Goal: Navigation & Orientation: Find specific page/section

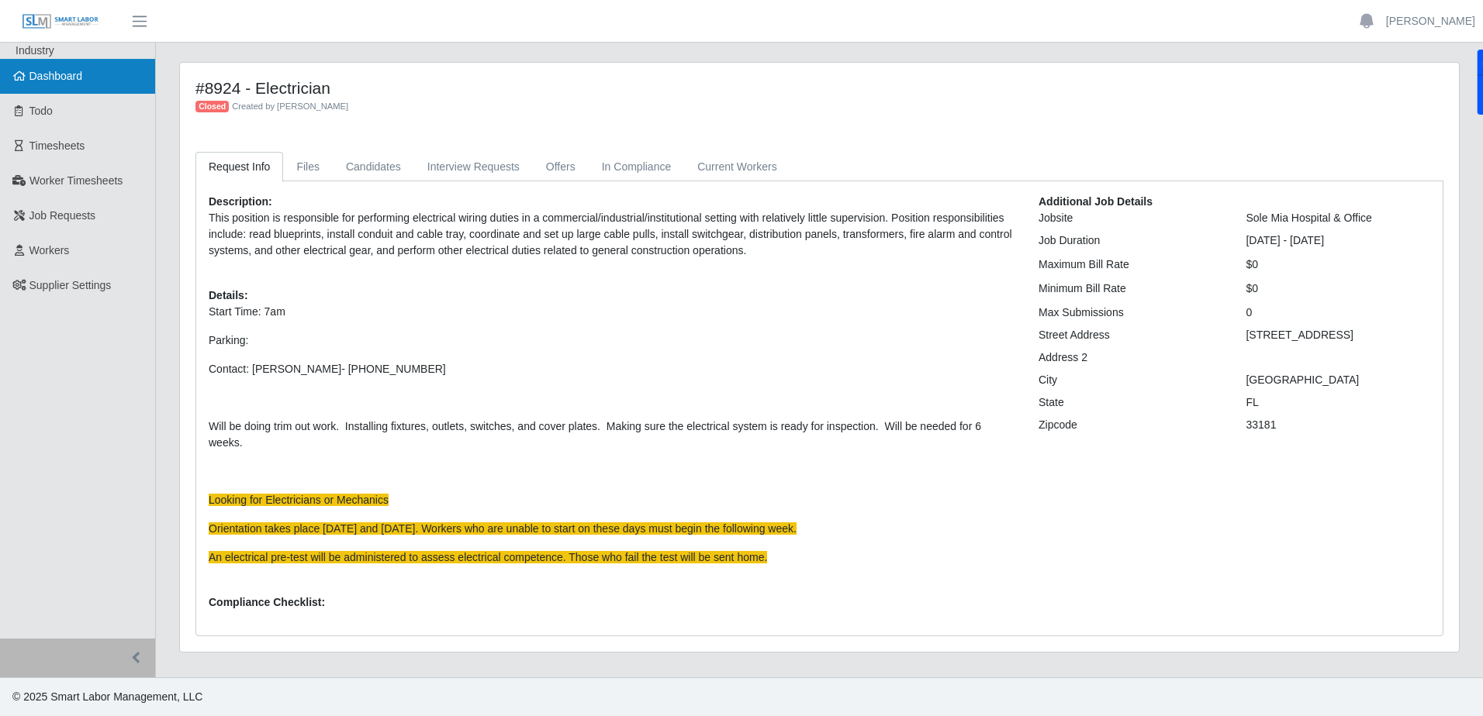
click at [79, 75] on span "Dashboard" at bounding box center [56, 76] width 54 height 12
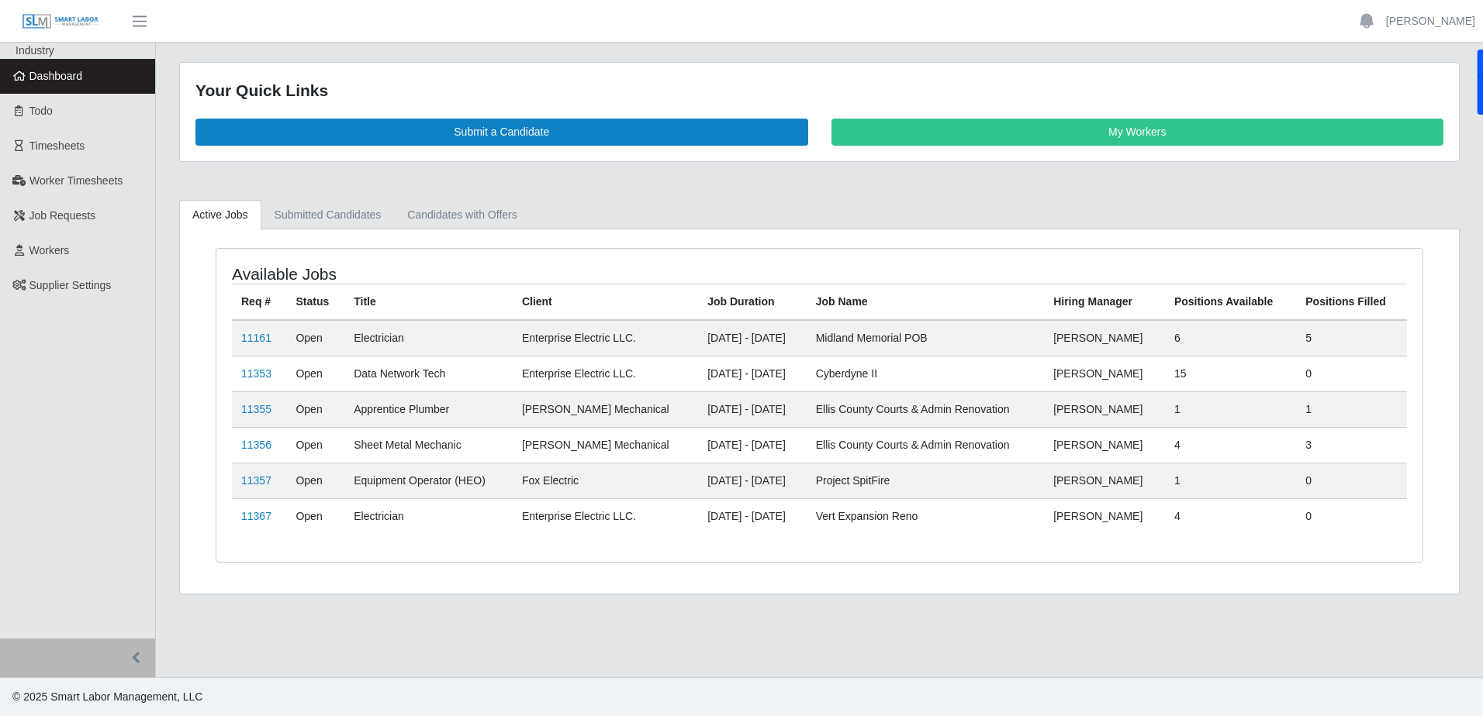
click at [67, 77] on span "Dashboard" at bounding box center [56, 76] width 54 height 12
